Goal: Transaction & Acquisition: Subscribe to service/newsletter

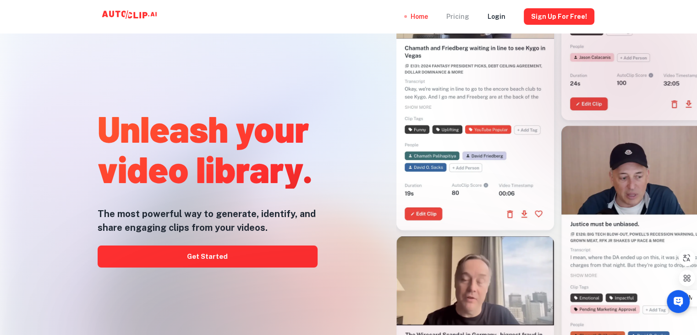
click at [459, 17] on div "Pricing" at bounding box center [458, 16] width 23 height 33
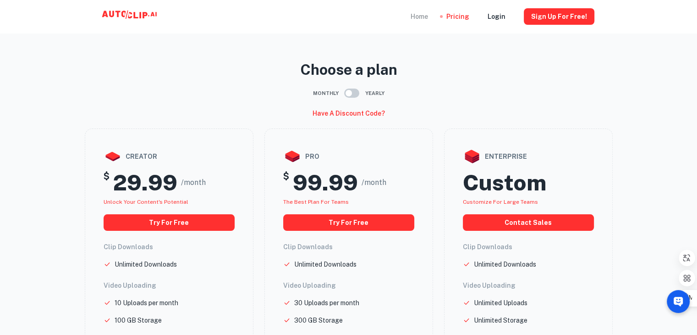
drag, startPoint x: 253, startPoint y: 187, endPoint x: 424, endPoint y: 13, distance: 243.8
click at [424, 13] on div "Home" at bounding box center [419, 16] width 17 height 33
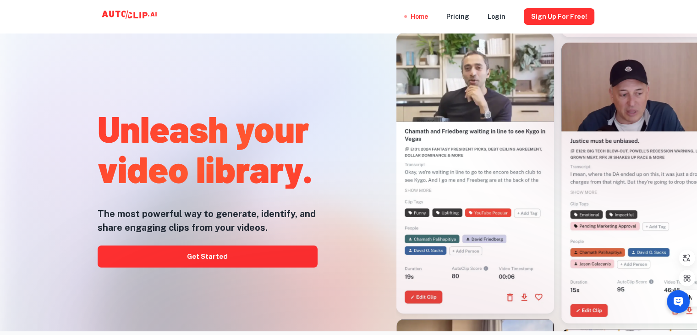
scroll to position [13, 0]
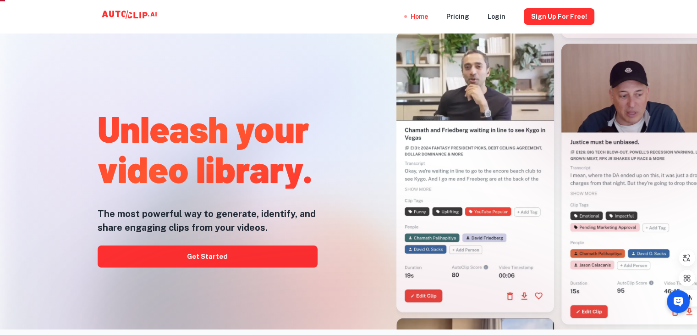
click at [217, 256] on div at bounding box center [349, 334] width 558 height 183
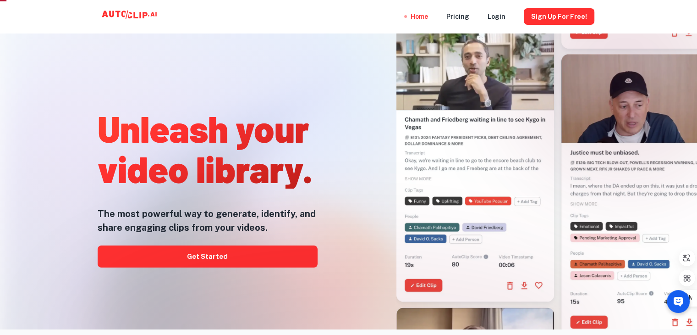
click at [224, 259] on div at bounding box center [349, 334] width 558 height 183
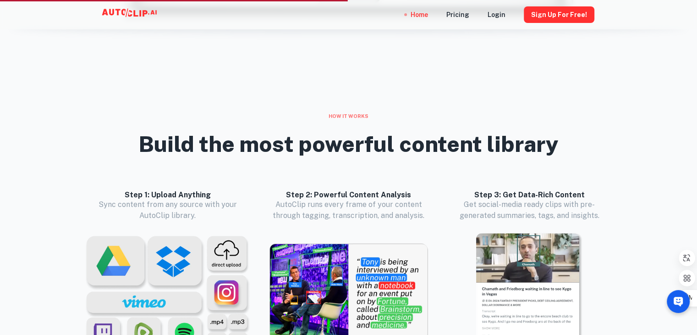
scroll to position [755, 0]
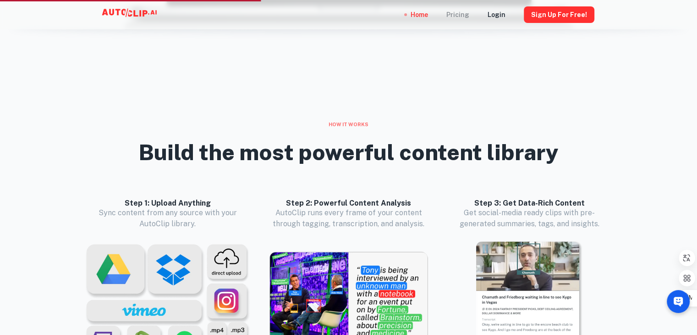
click at [455, 19] on div "Pricing" at bounding box center [458, 14] width 23 height 29
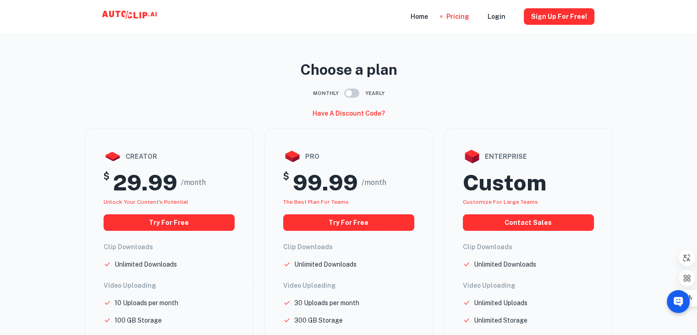
click at [71, 173] on main "Choose a plan Monthly Yearly Have a discount code? creator $ 29.99 /month Unloc…" at bounding box center [348, 298] width 697 height 583
click at [50, 191] on main "Choose a plan Monthly Yearly Have a discount code? creator $ 29.99 /month Unloc…" at bounding box center [348, 298] width 697 height 583
click at [351, 96] on input "checkbox" at bounding box center [349, 92] width 52 height 17
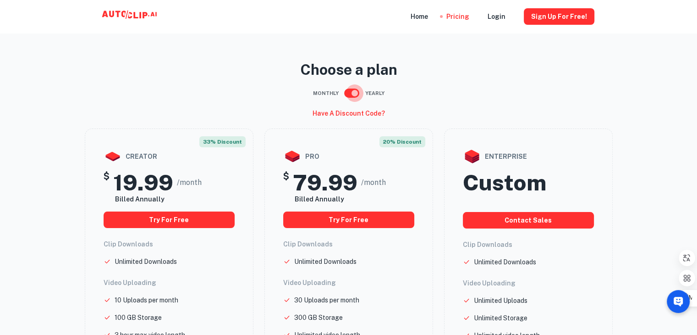
click at [351, 96] on input "checkbox" at bounding box center [355, 92] width 52 height 17
checkbox input "false"
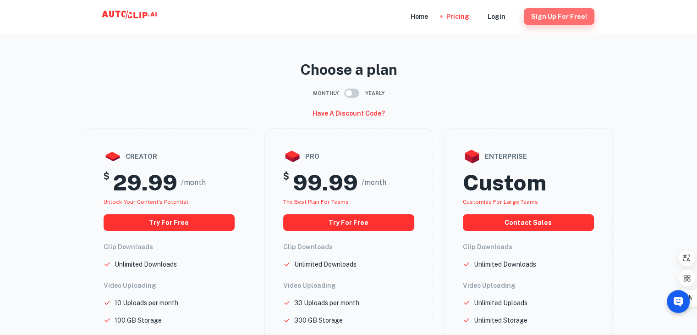
click at [576, 14] on button "Sign Up for free!" at bounding box center [559, 16] width 71 height 17
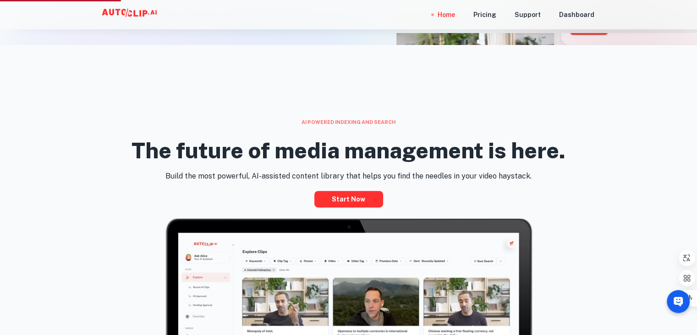
scroll to position [297, 0]
click at [337, 196] on link "Start now" at bounding box center [349, 199] width 69 height 17
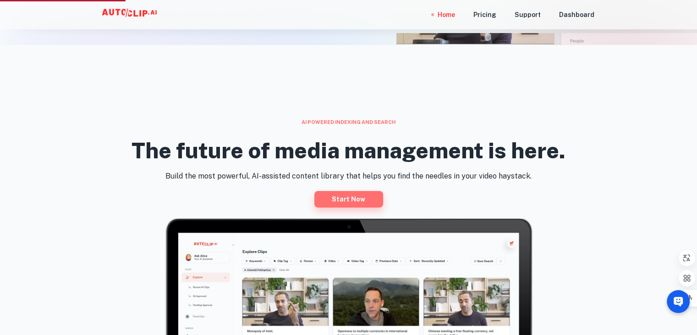
click at [347, 196] on link "Start now" at bounding box center [349, 199] width 69 height 17
click at [356, 199] on link "Start now" at bounding box center [349, 199] width 69 height 17
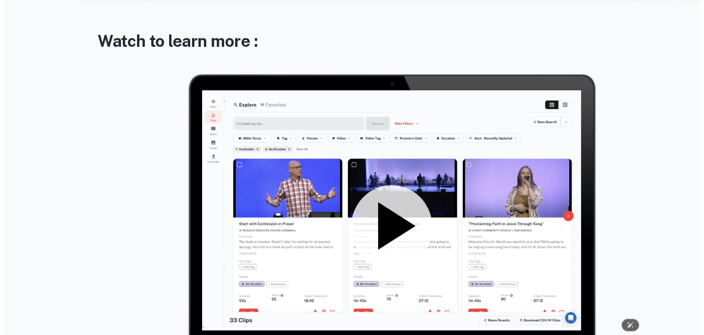
scroll to position [1246, 0]
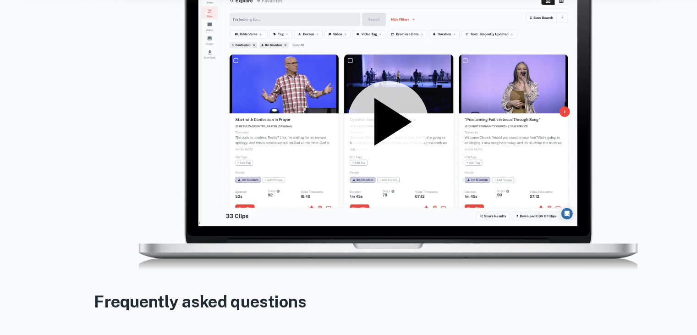
click at [341, 136] on icon at bounding box center [353, 142] width 33 height 43
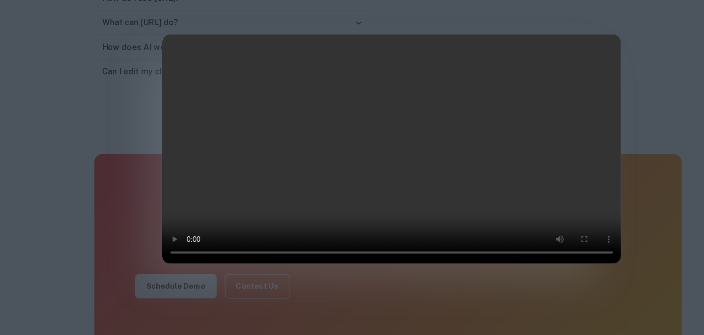
scroll to position [0, 0]
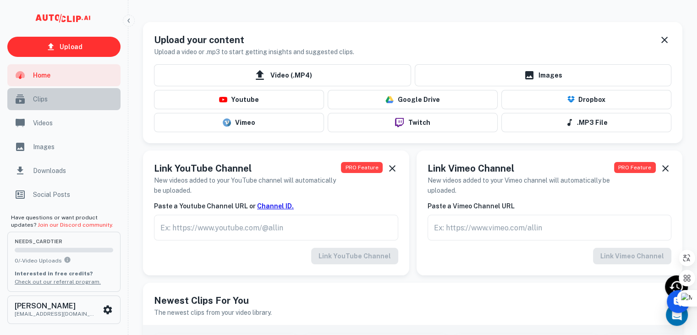
click at [41, 107] on div "Clips" at bounding box center [63, 99] width 113 height 22
